Goal: Find specific page/section: Find specific page/section

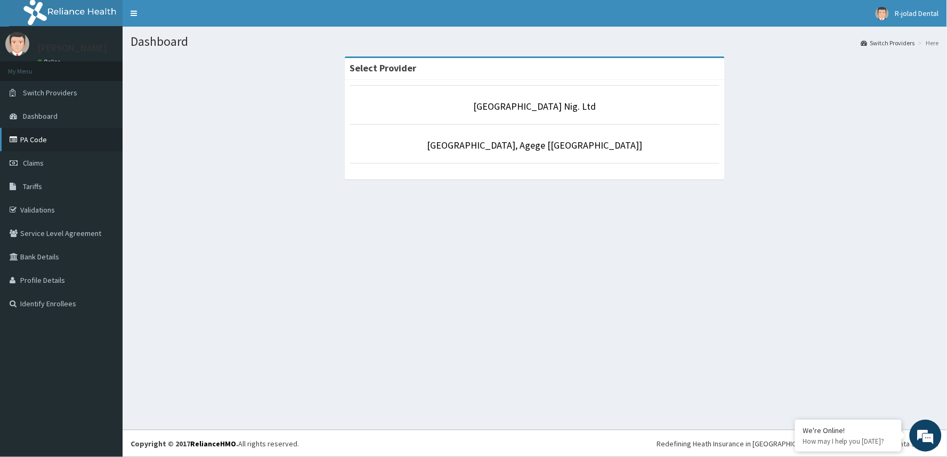
click at [40, 143] on link "PA Code" at bounding box center [61, 139] width 123 height 23
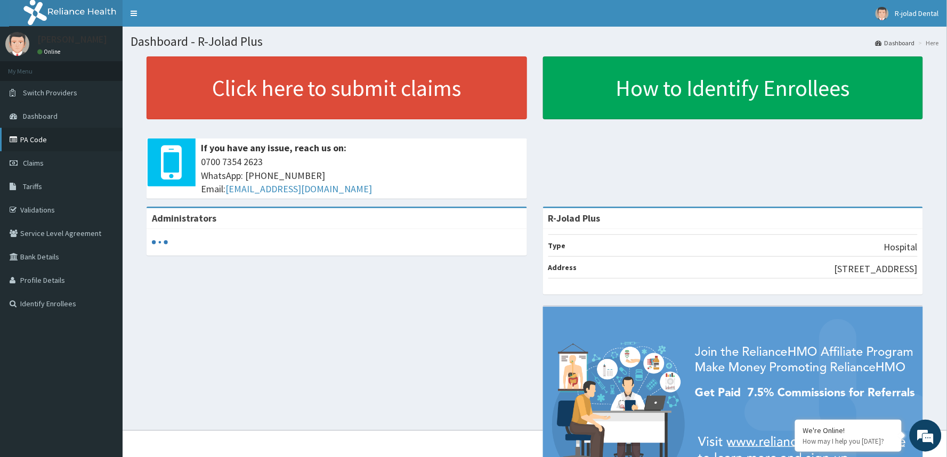
click at [50, 143] on link "PA Code" at bounding box center [61, 139] width 123 height 23
